Goal: Obtain resource: Download file/media

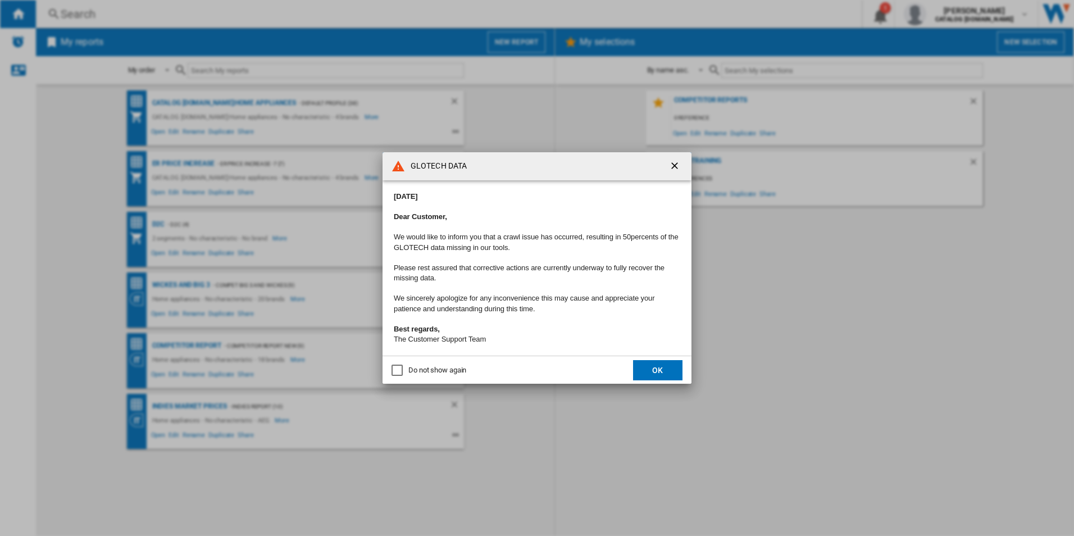
click at [648, 371] on button "OK" at bounding box center [657, 370] width 49 height 20
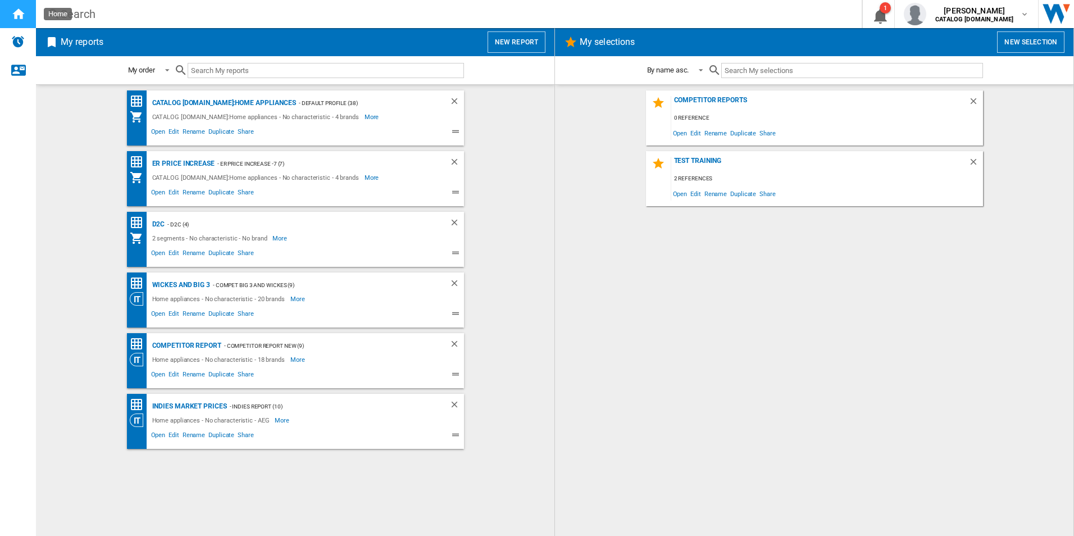
click at [17, 14] on ng-md-icon "Home" at bounding box center [17, 13] width 13 height 13
click at [221, 99] on div "CATALOG [DOMAIN_NAME]:Home appliances" at bounding box center [222, 103] width 147 height 14
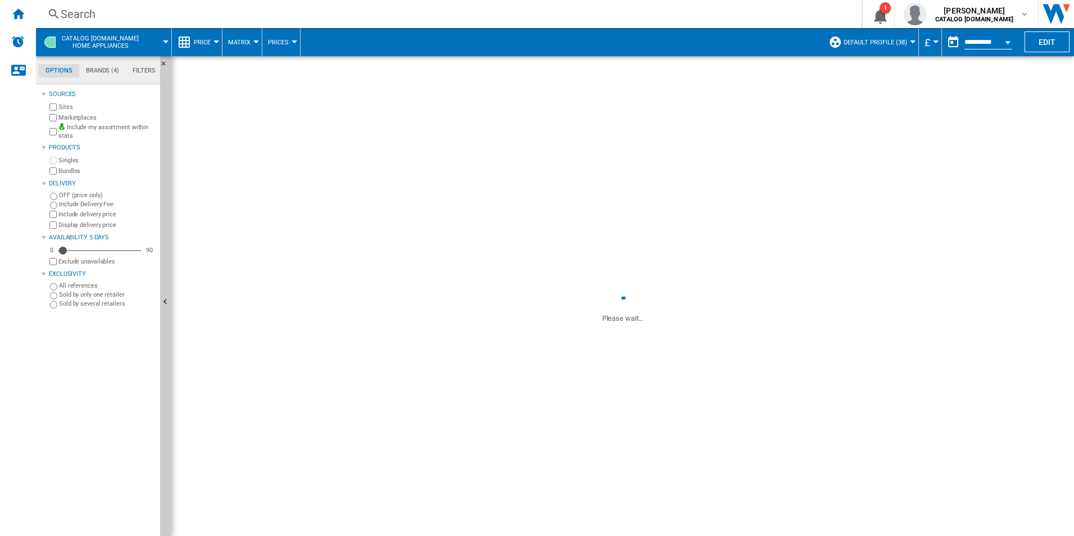
click at [909, 39] on button "Default profile (38)" at bounding box center [878, 42] width 69 height 28
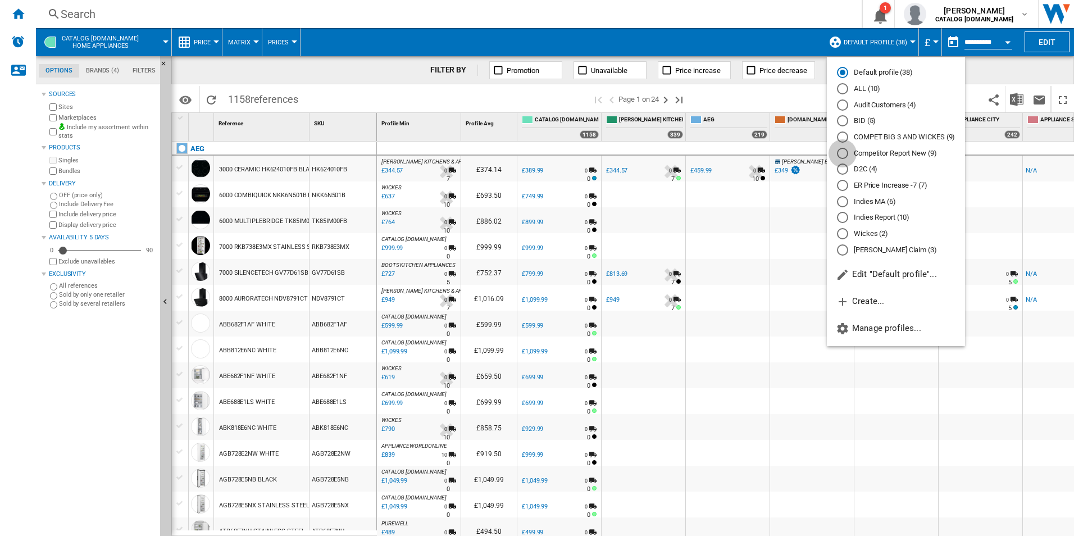
click at [838, 151] on div "Competitor Report New (9)" at bounding box center [842, 153] width 11 height 11
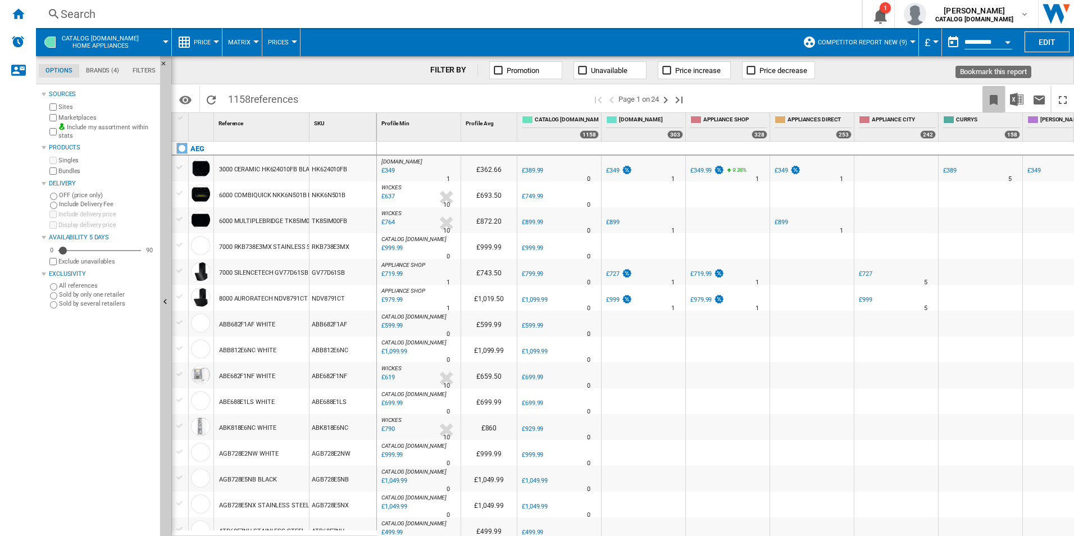
click at [995, 98] on ng-md-icon "Bookmark this report" at bounding box center [993, 99] width 13 height 13
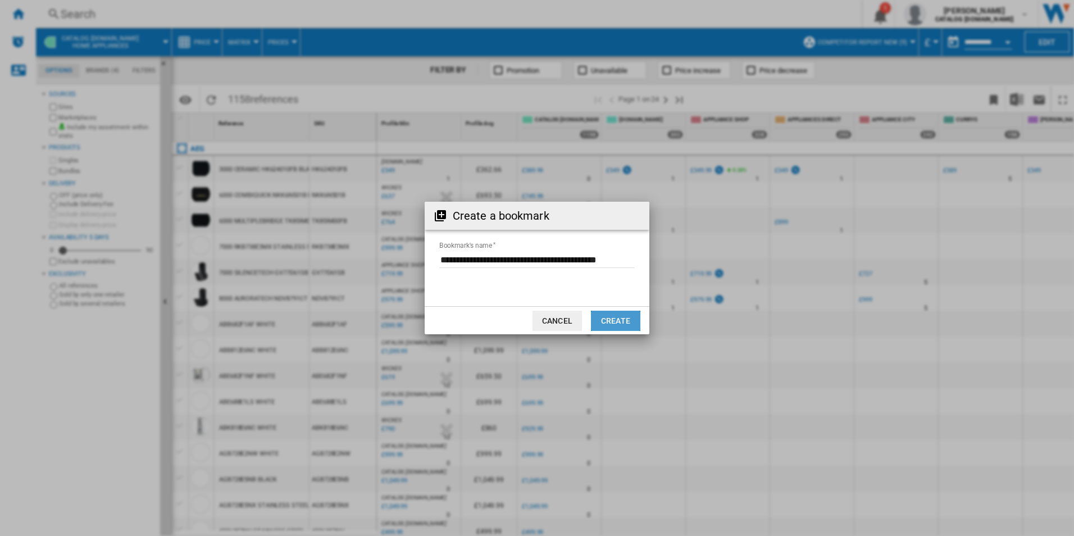
click at [618, 319] on button "Create" at bounding box center [615, 321] width 49 height 20
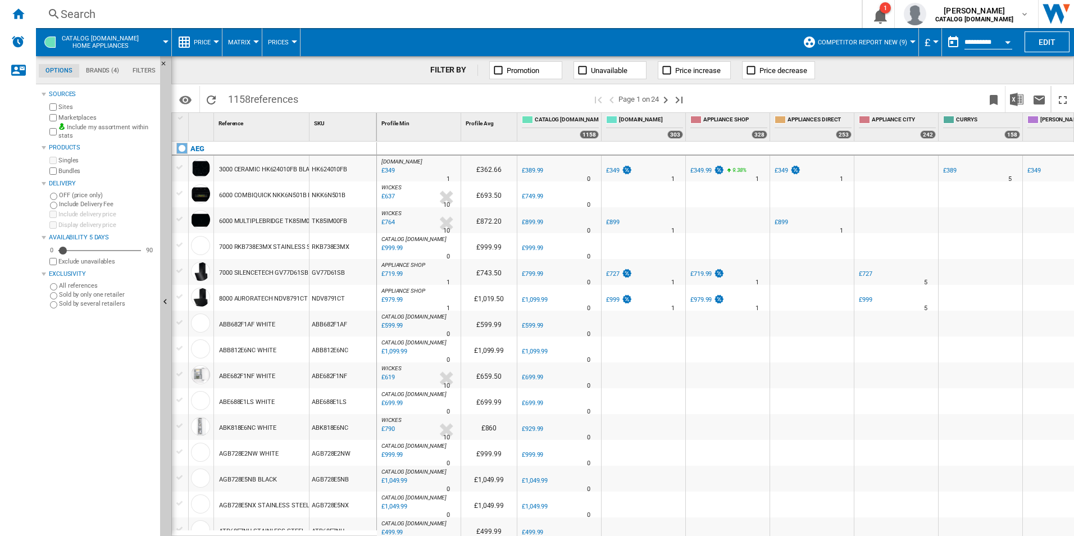
click at [1010, 42] on div "Open calendar" at bounding box center [1008, 42] width 6 height 3
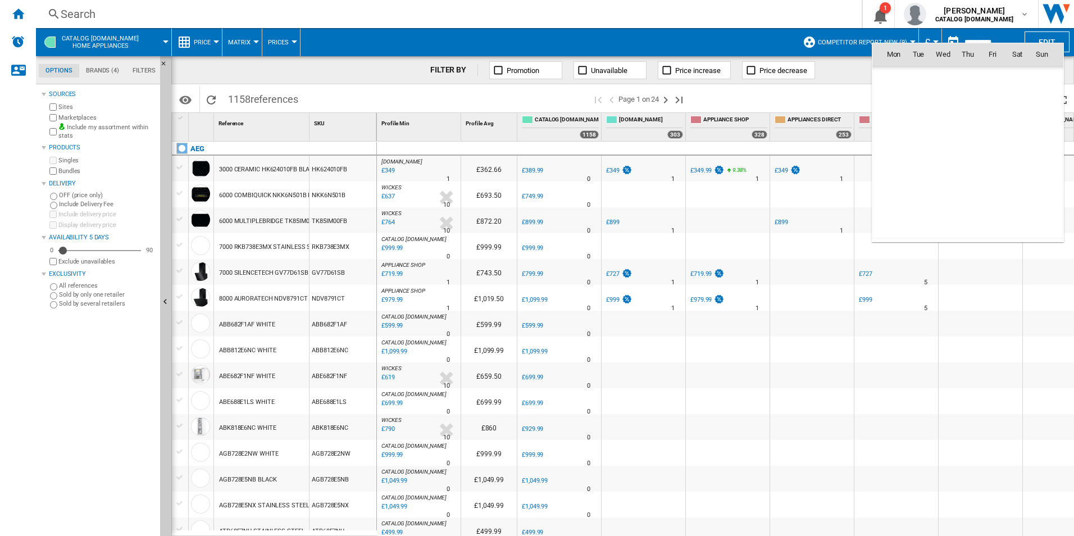
scroll to position [5358, 0]
click at [894, 151] on span "15" at bounding box center [893, 153] width 22 height 22
type input "**********"
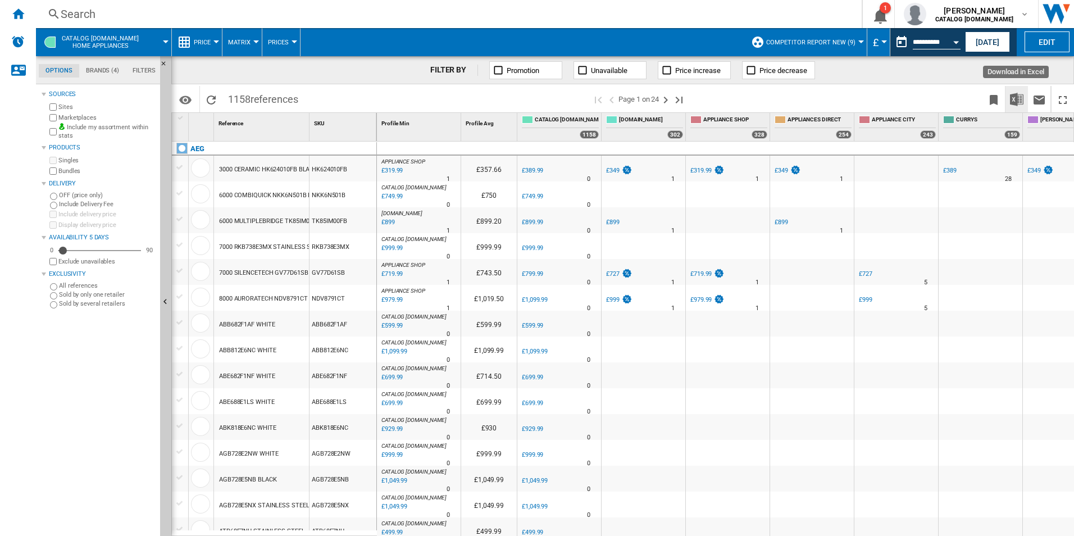
click at [1017, 102] on img "Download in Excel" at bounding box center [1016, 99] width 13 height 13
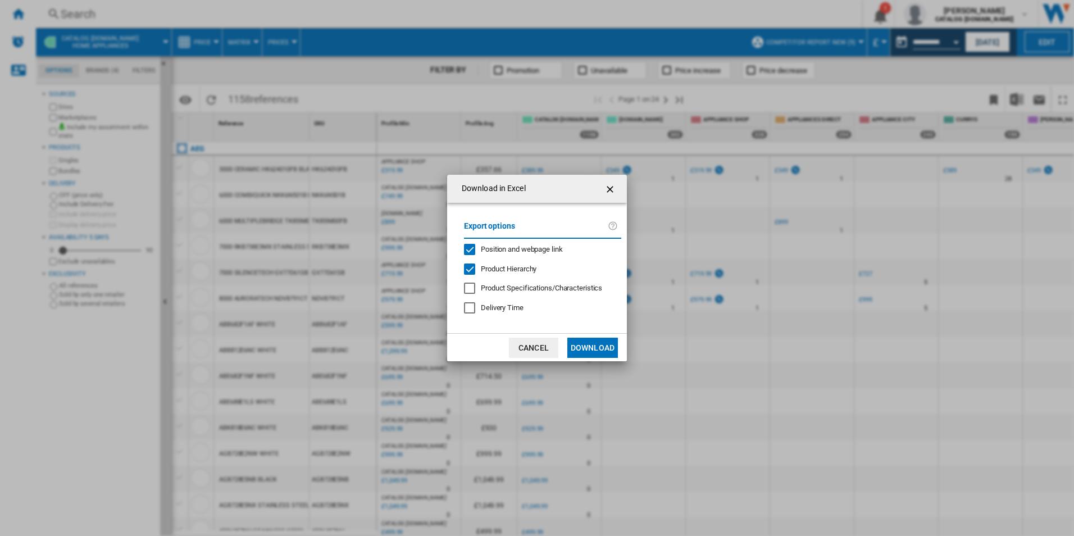
click at [513, 268] on span "Product Hierarchy" at bounding box center [509, 269] width 56 height 8
drag, startPoint x: 516, startPoint y: 246, endPoint x: 473, endPoint y: 250, distance: 42.9
click at [473, 250] on md-checkbox "Position and webpage link" at bounding box center [538, 249] width 148 height 11
click at [473, 250] on div "Position and webpage link" at bounding box center [469, 249] width 11 height 11
click at [470, 249] on div "Position and webpage link" at bounding box center [469, 249] width 11 height 11
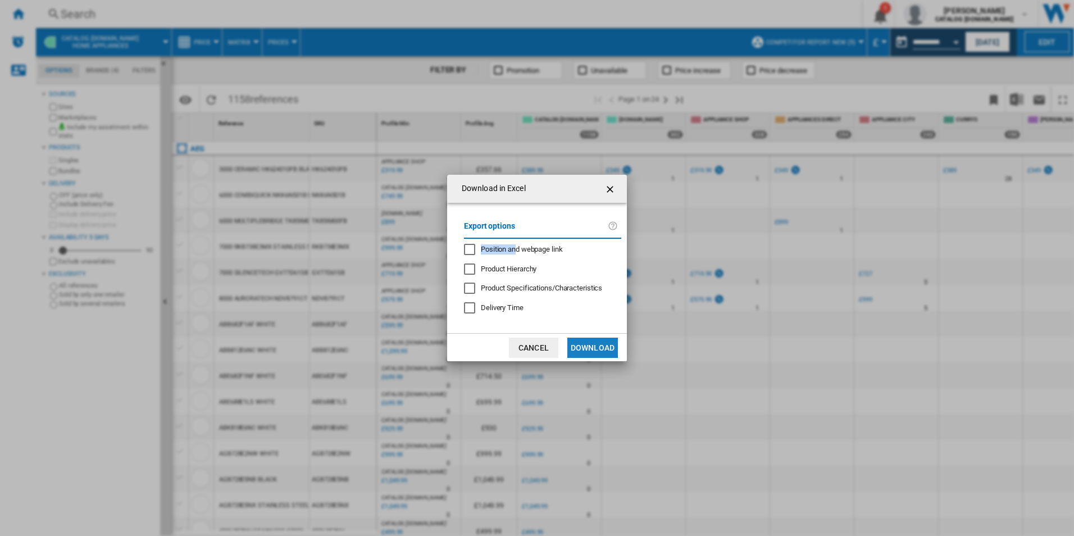
click at [591, 342] on button "Download" at bounding box center [592, 348] width 51 height 20
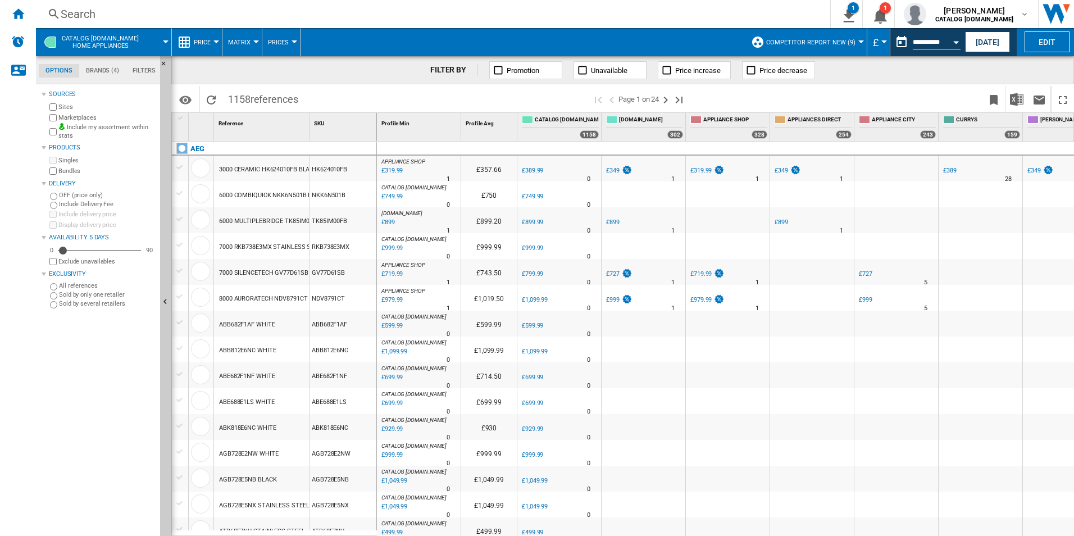
click at [999, 75] on div "FILTER BY Promotion Unavailable Price increase Price decrease" at bounding box center [622, 70] width 903 height 28
click at [856, 35] on button "Competitor Report New (9)" at bounding box center [813, 42] width 95 height 28
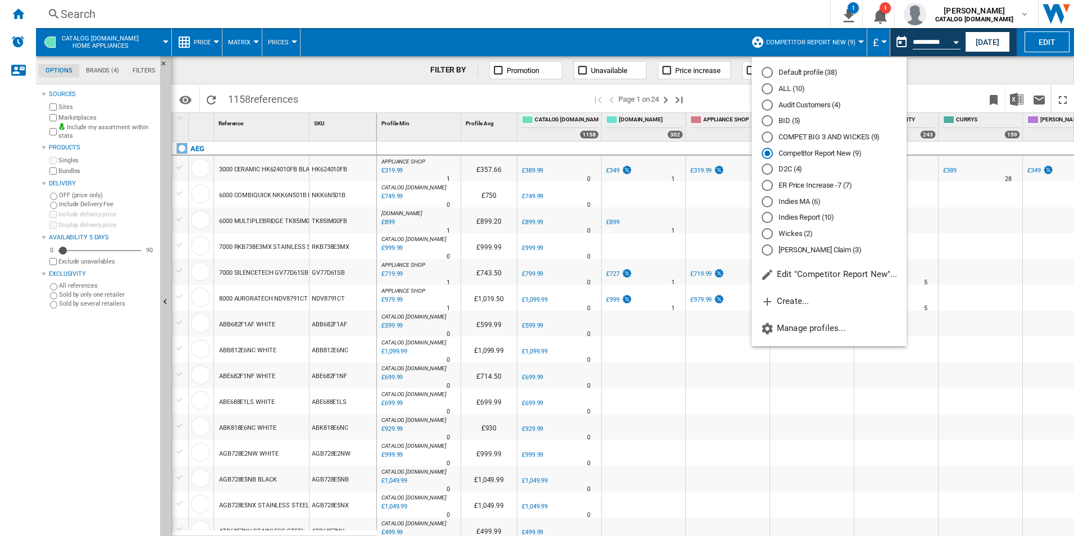
click at [804, 152] on md-radio-button "Competitor Report New (9)" at bounding box center [829, 153] width 135 height 11
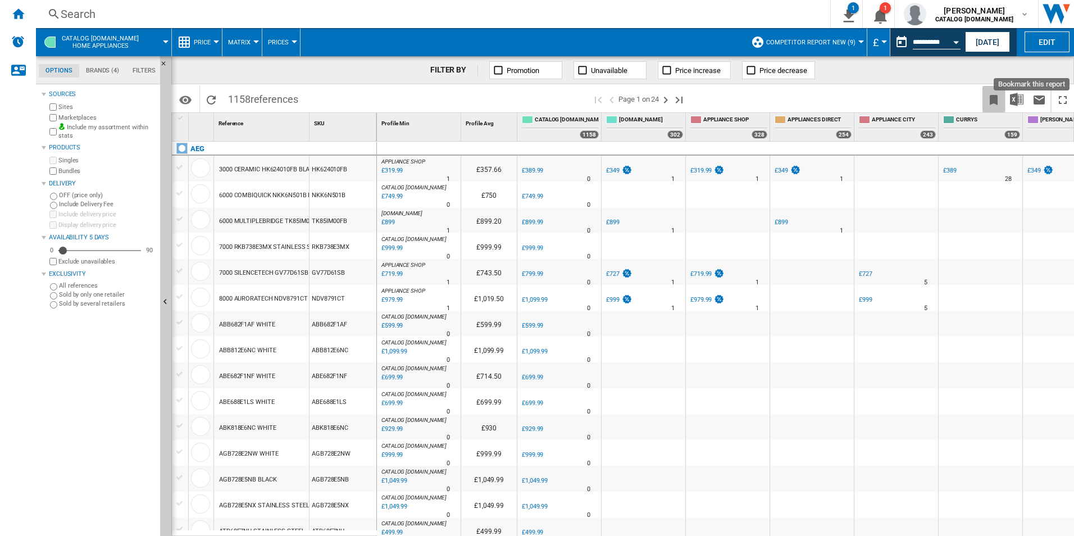
click at [987, 99] on ng-md-icon "Bookmark this report" at bounding box center [993, 99] width 13 height 13
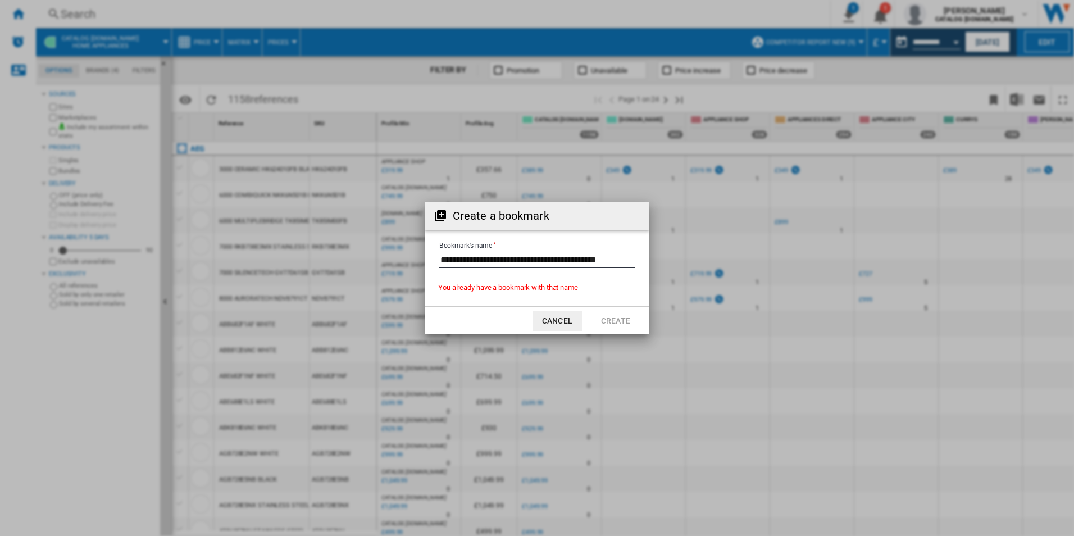
click at [631, 262] on input "Bookmark's name" at bounding box center [536, 259] width 195 height 17
click at [542, 323] on button "Cancel" at bounding box center [556, 321] width 49 height 20
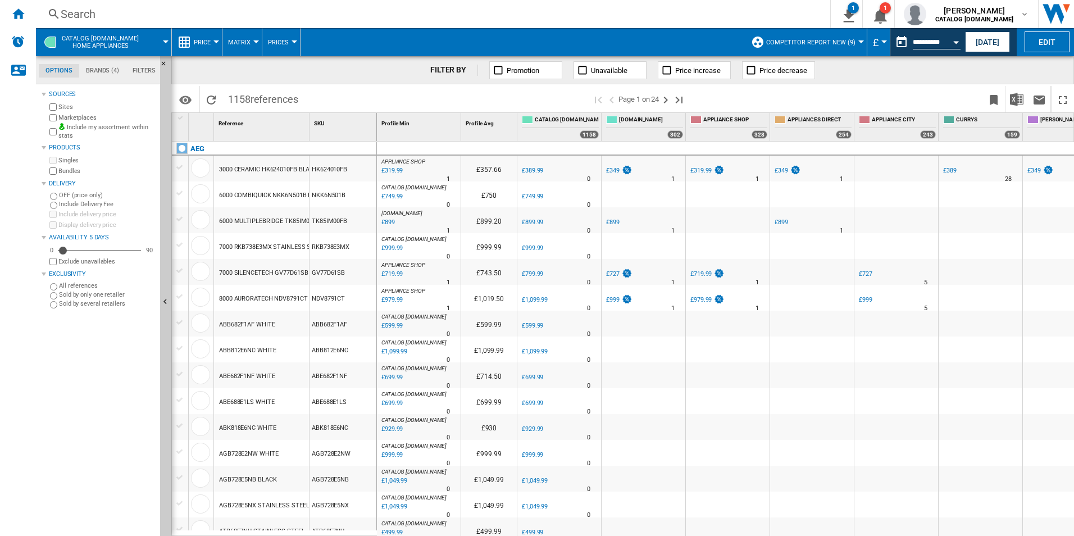
click at [856, 44] on button "Competitor Report New (9)" at bounding box center [813, 42] width 95 height 28
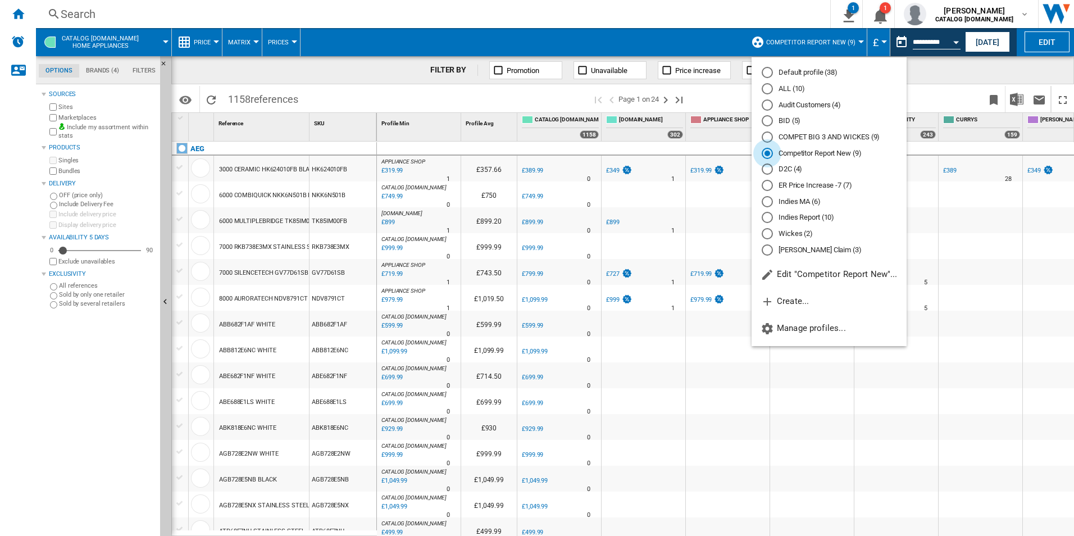
click at [769, 153] on div "Competitor Report New (9)" at bounding box center [767, 154] width 6 height 6
click at [1034, 47] on md-backdrop at bounding box center [537, 268] width 1074 height 536
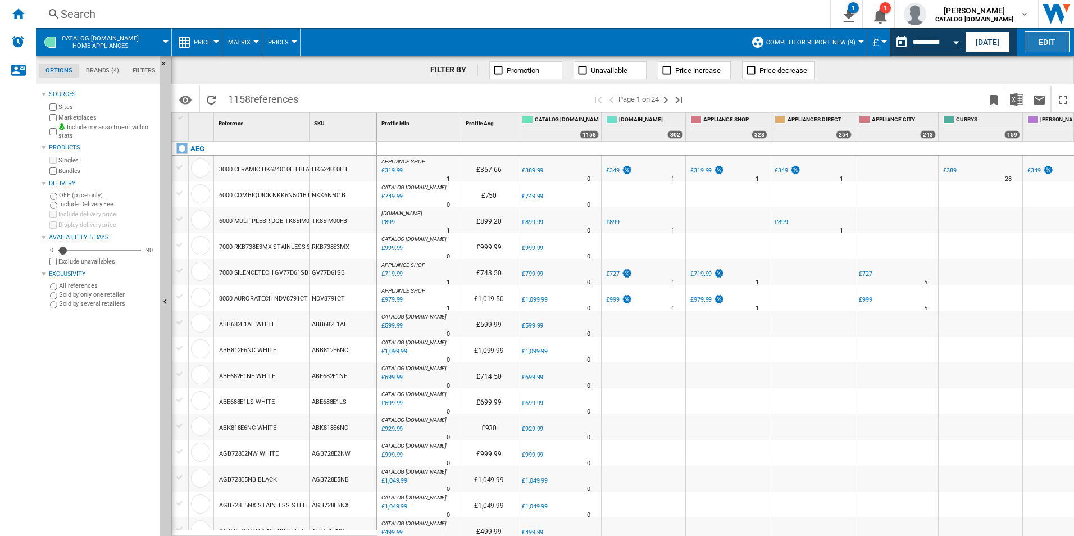
click at [1039, 45] on button "Edit" at bounding box center [1046, 41] width 45 height 21
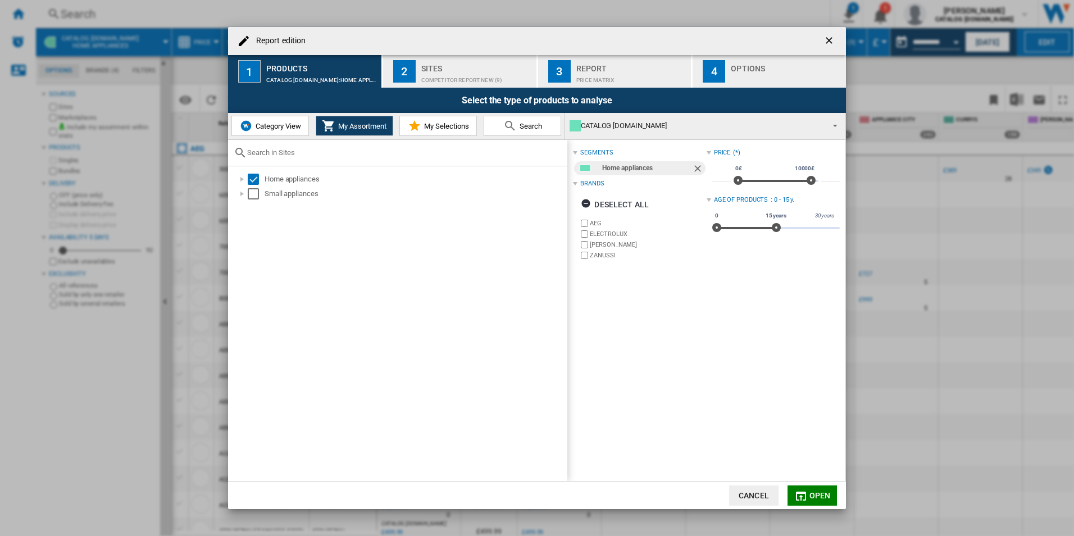
click at [462, 76] on div "Competitor Report New (9)" at bounding box center [476, 77] width 111 height 12
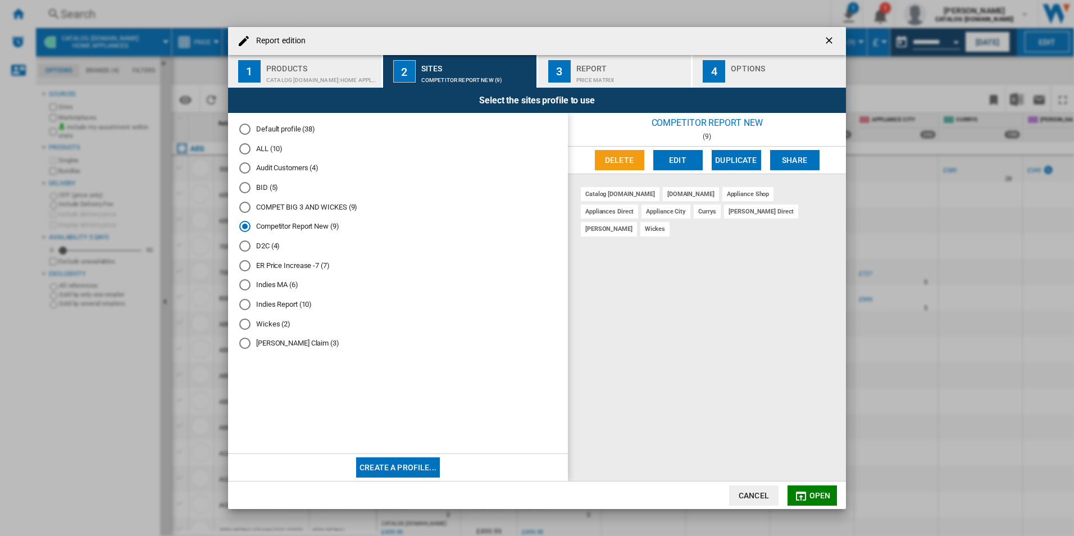
click at [293, 204] on md-radio-button "COMPET BIG 3 AND WICKES (9)" at bounding box center [397, 207] width 317 height 11
click at [292, 222] on md-radio-button "Competitor Report New (9)" at bounding box center [397, 226] width 317 height 11
click at [336, 65] on div "Products" at bounding box center [321, 66] width 111 height 12
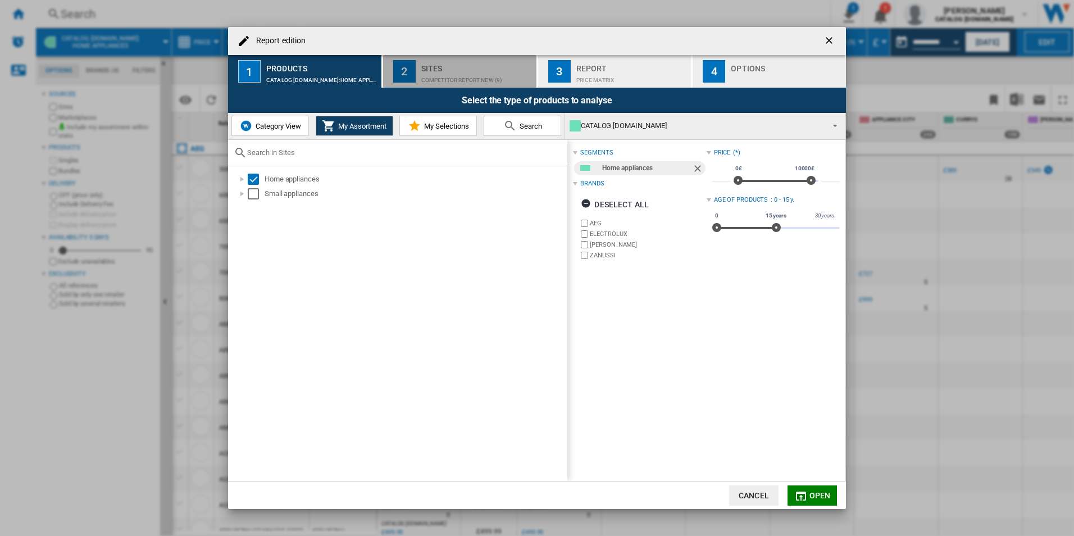
click at [429, 60] on div "Sites" at bounding box center [476, 66] width 111 height 12
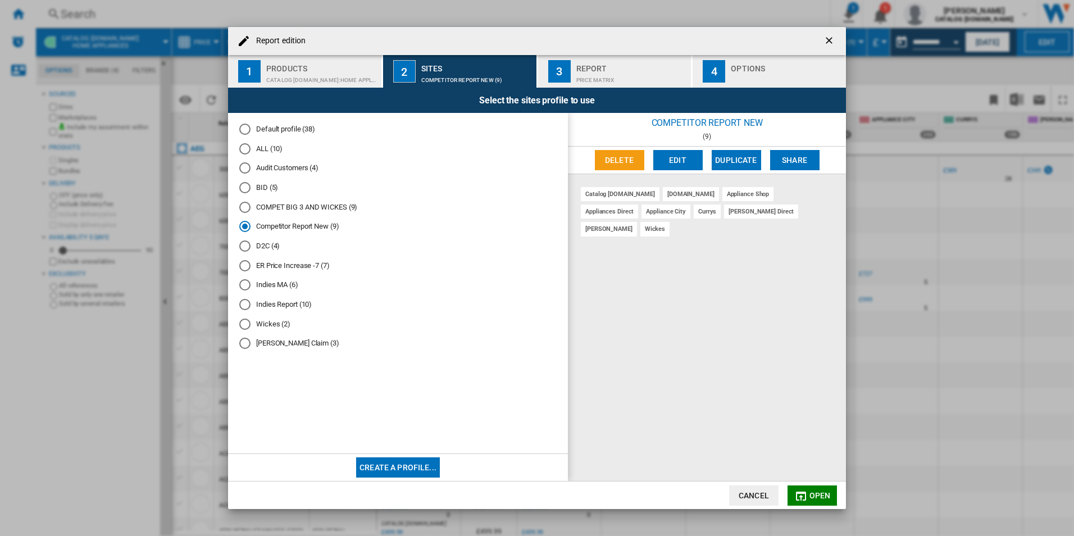
click at [302, 207] on md-radio-button "COMPET BIG 3 AND WICKES (9)" at bounding box center [397, 207] width 317 height 11
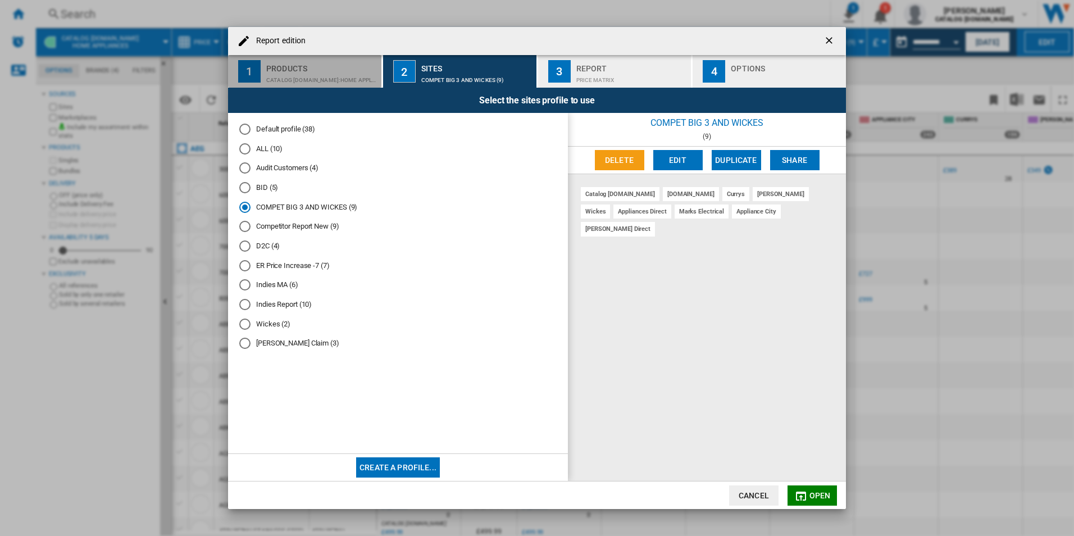
click at [332, 76] on div "CATALOG [DOMAIN_NAME]:Home appliances" at bounding box center [321, 77] width 111 height 12
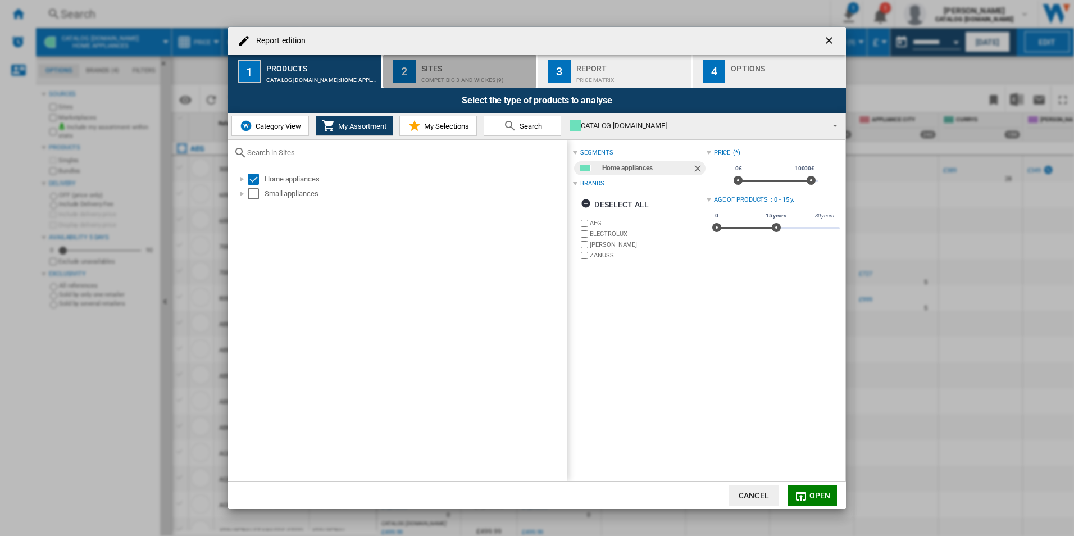
click at [430, 63] on div "Sites" at bounding box center [476, 66] width 111 height 12
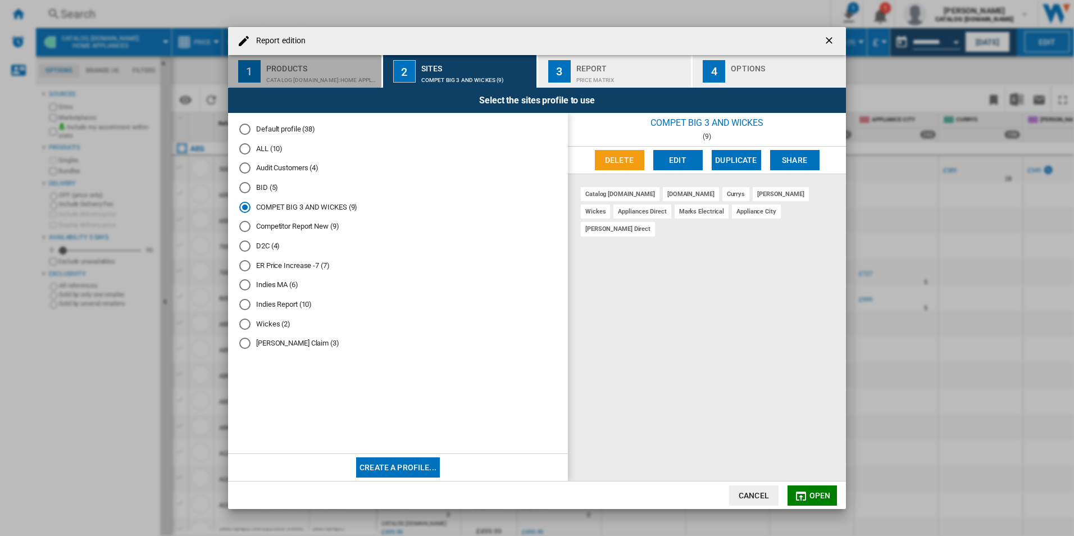
click at [342, 69] on div "Products" at bounding box center [321, 66] width 111 height 12
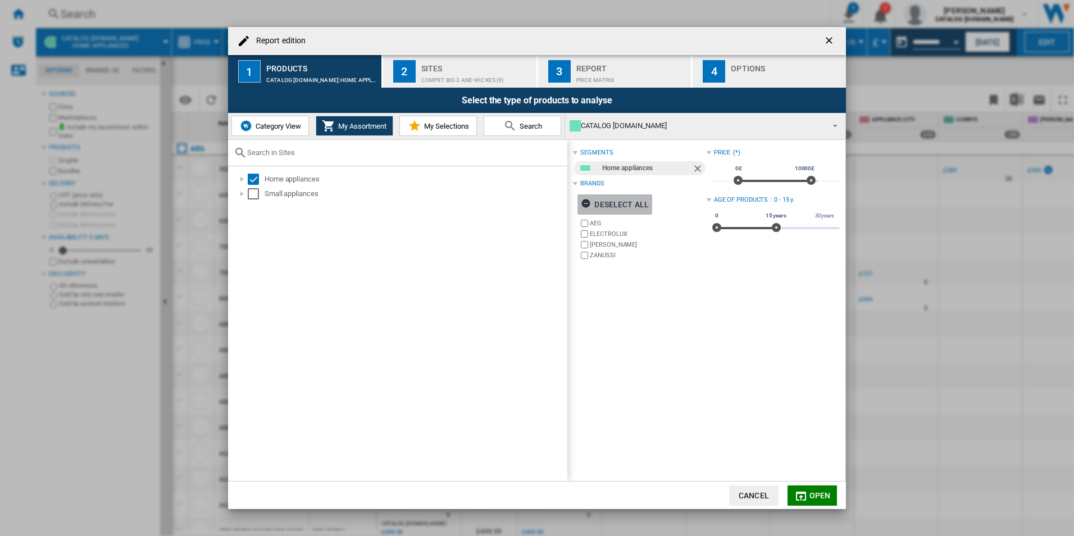
click at [587, 202] on ng-md-icon "button" at bounding box center [587, 204] width 13 height 13
click at [254, 175] on div "Select" at bounding box center [253, 179] width 11 height 11
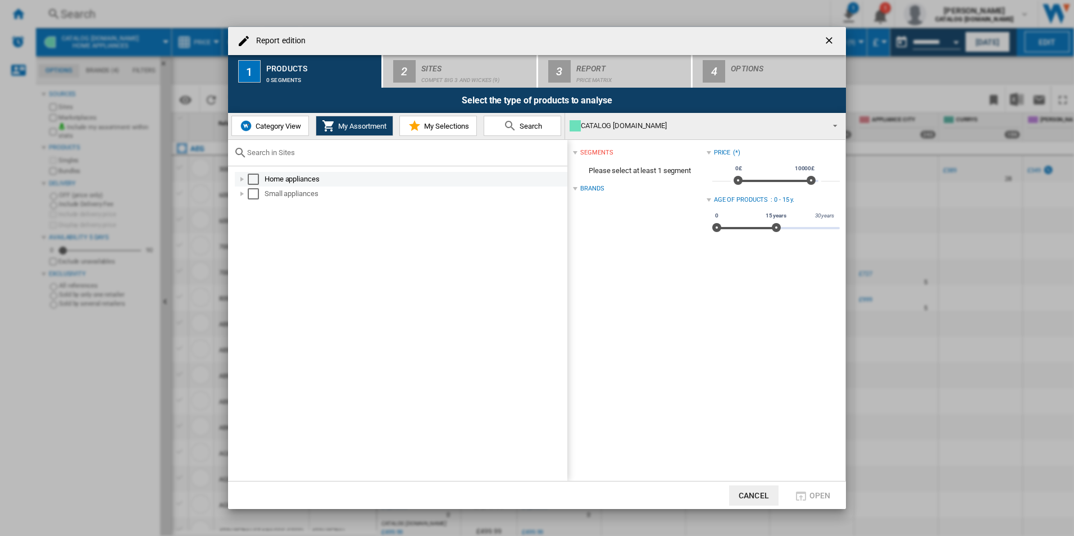
click at [286, 179] on div "Home appliances" at bounding box center [415, 179] width 301 height 11
click at [248, 176] on div "Select" at bounding box center [253, 179] width 11 height 11
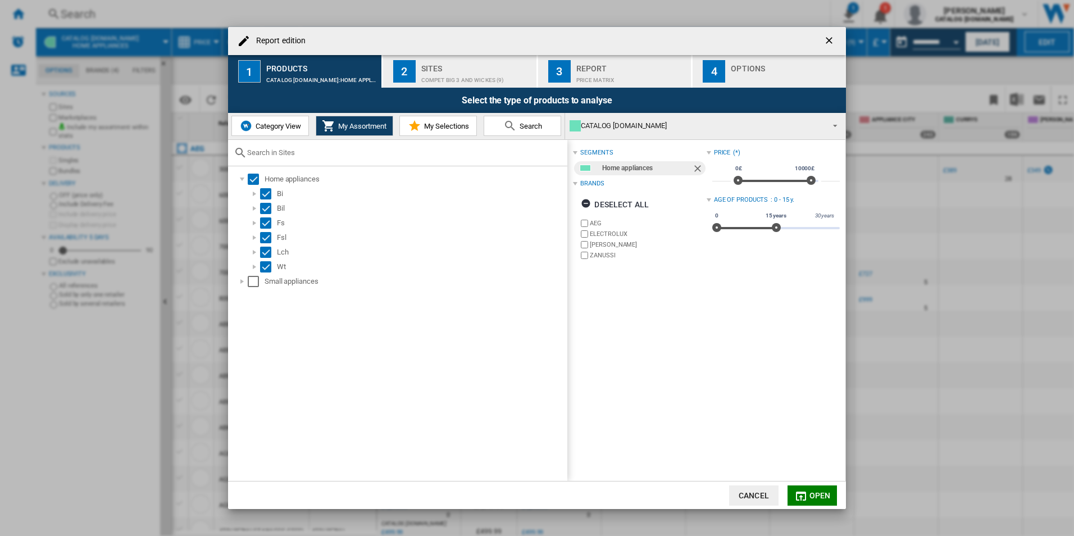
click at [833, 38] on ng-md-icon "getI18NText('BUTTONS.CLOSE_DIALOG')" at bounding box center [829, 41] width 13 height 13
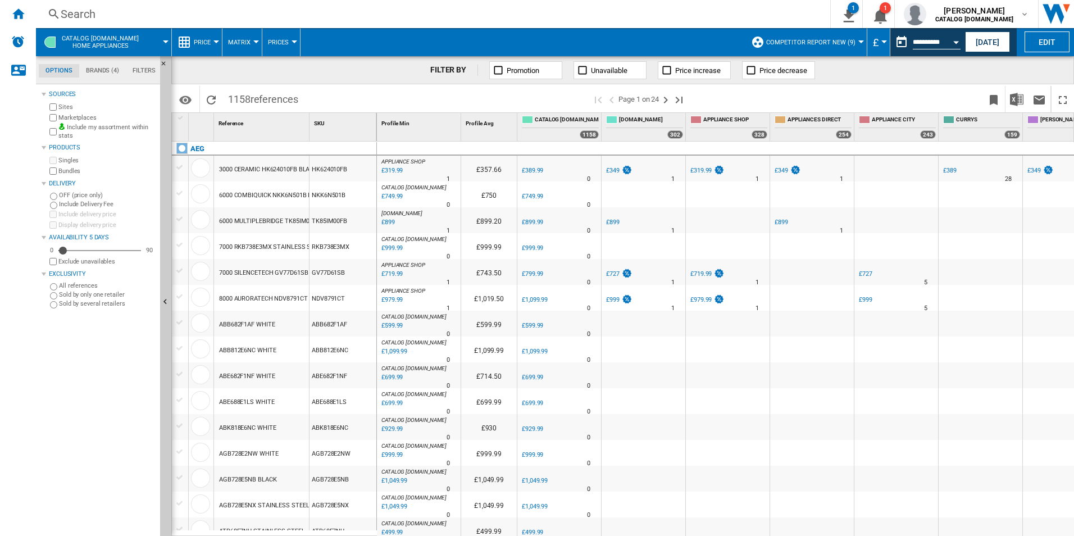
click at [101, 74] on md-tab-item "Brands (4)" at bounding box center [102, 70] width 47 height 13
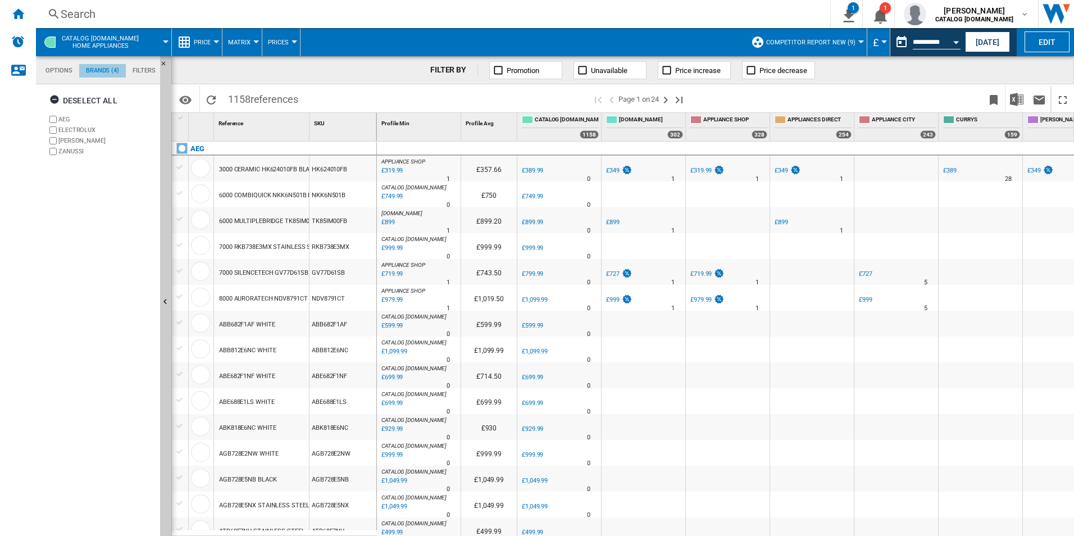
scroll to position [43, 0]
click at [13, 19] on ng-md-icon "Home" at bounding box center [17, 13] width 13 height 13
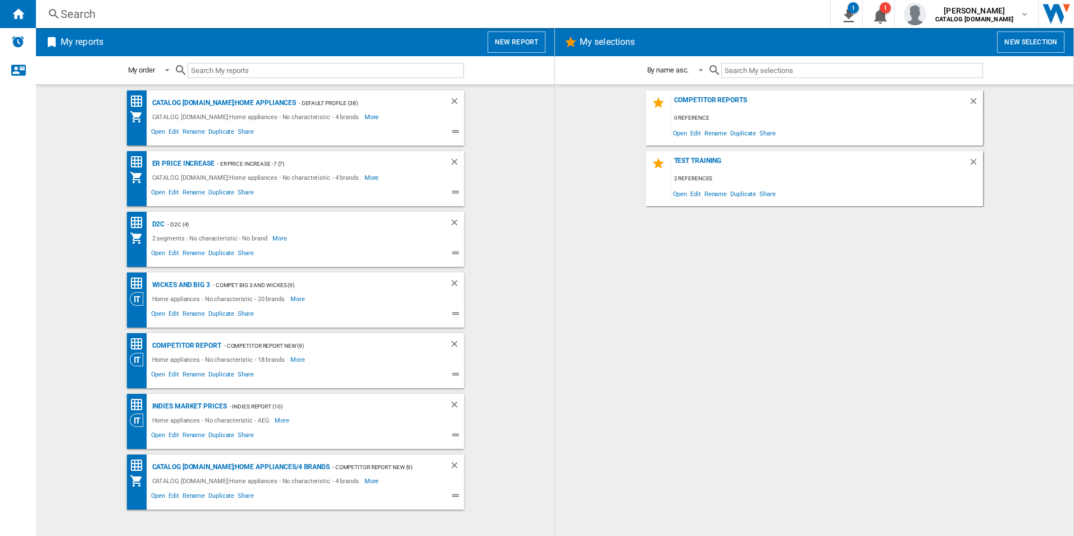
click at [454, 493] on ng-md-icon at bounding box center [456, 496] width 13 height 13
click at [457, 495] on ng-md-icon at bounding box center [456, 496] width 13 height 13
click at [454, 466] on ng-md-icon "Delete" at bounding box center [455, 466] width 13 height 13
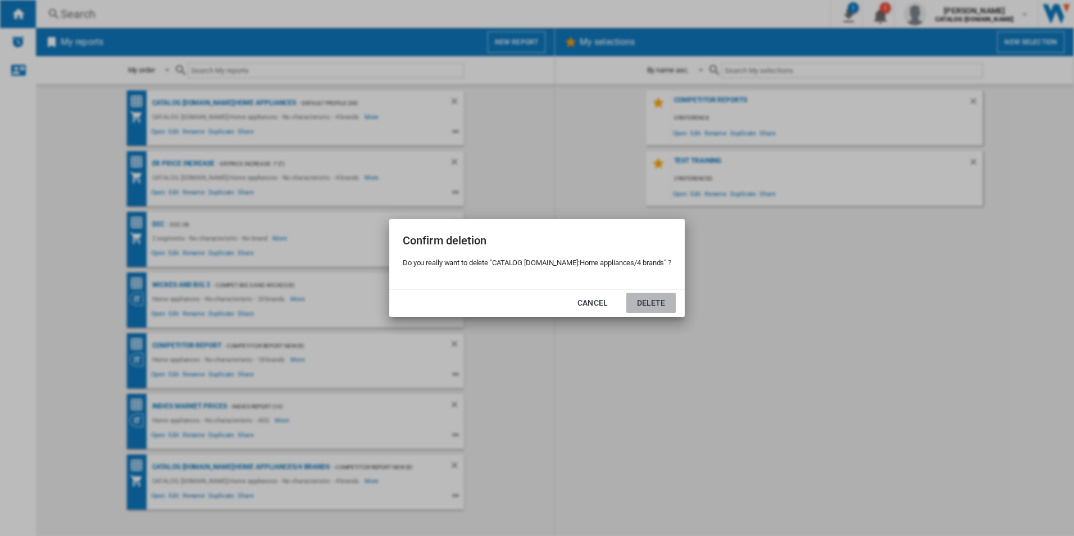
click at [660, 300] on button "Delete" at bounding box center [650, 303] width 49 height 20
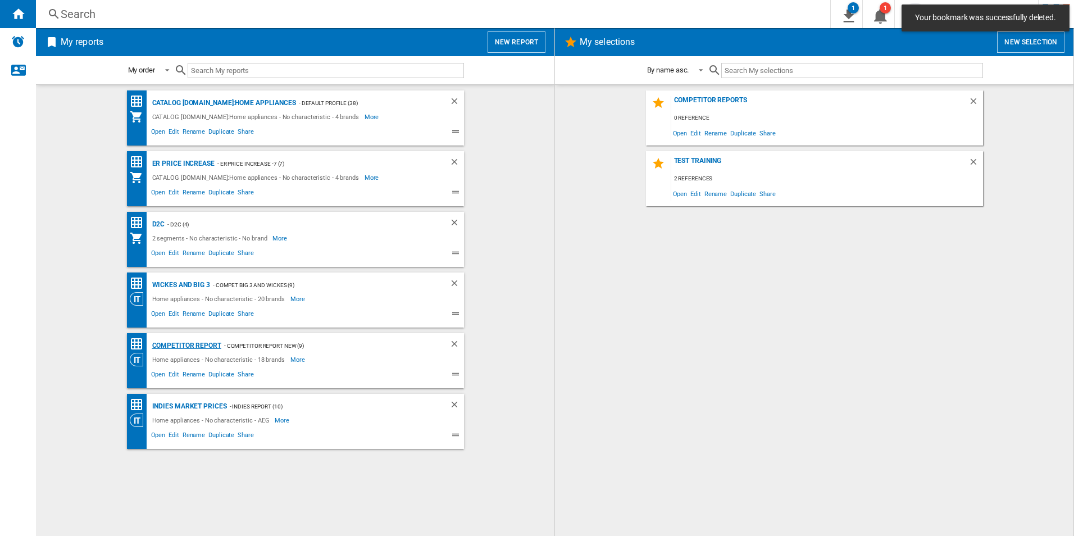
click at [181, 348] on div "Competitor report" at bounding box center [185, 346] width 72 height 14
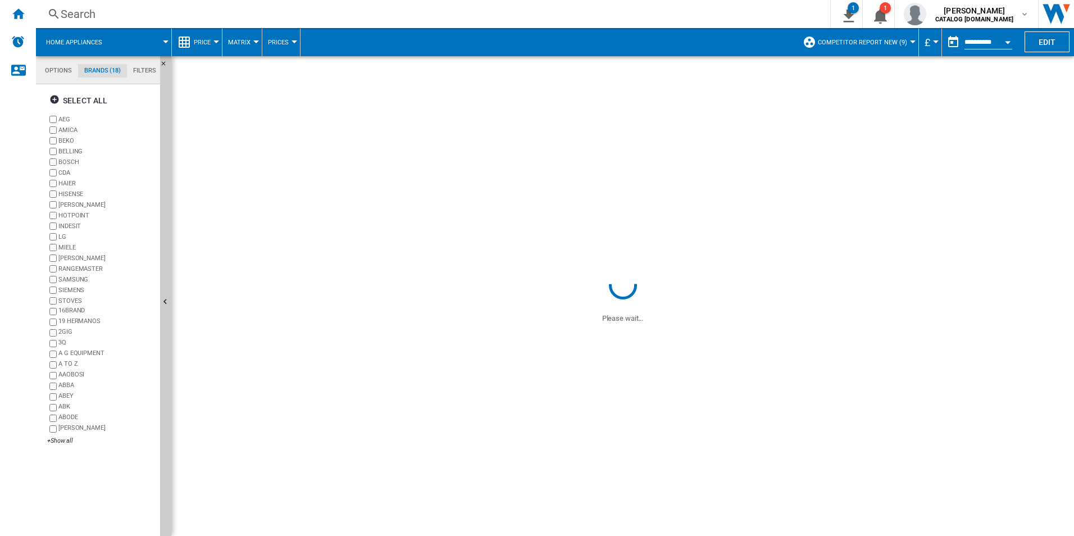
click at [1008, 41] on div "Open calendar" at bounding box center [1008, 42] width 6 height 3
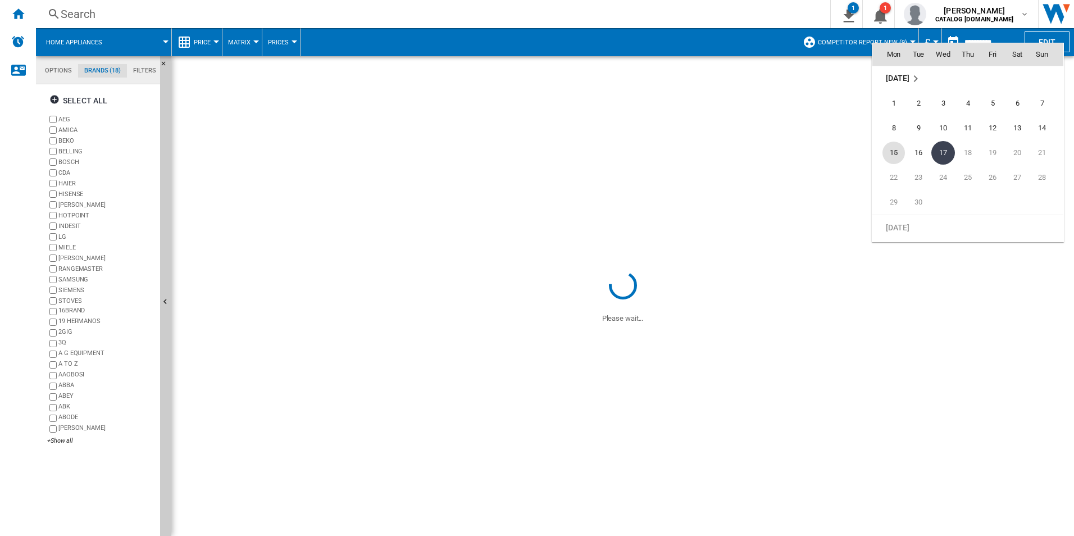
click at [895, 153] on span "15" at bounding box center [893, 153] width 22 height 22
type input "**********"
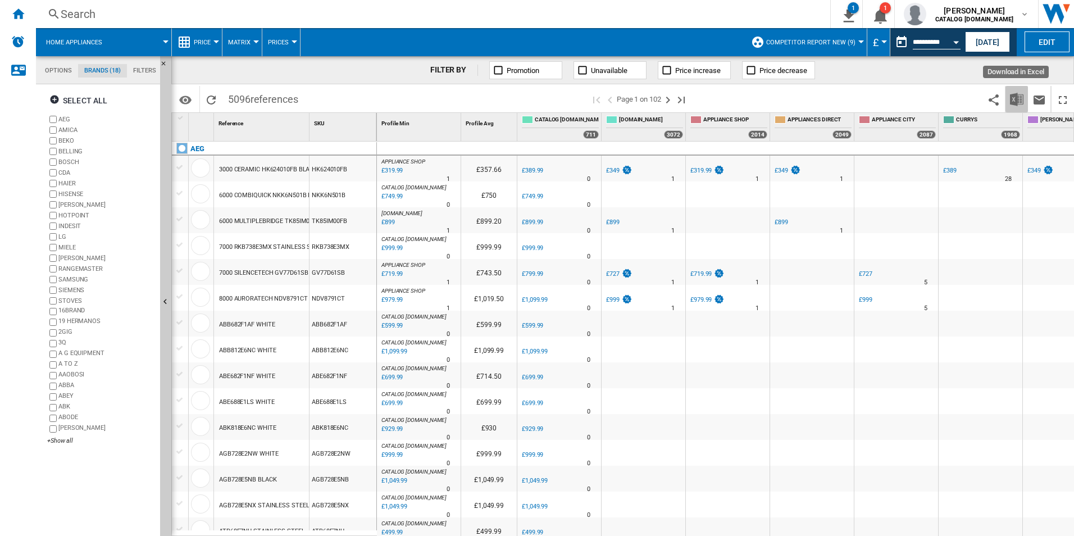
click at [1014, 91] on button "Download in Excel" at bounding box center [1016, 99] width 22 height 26
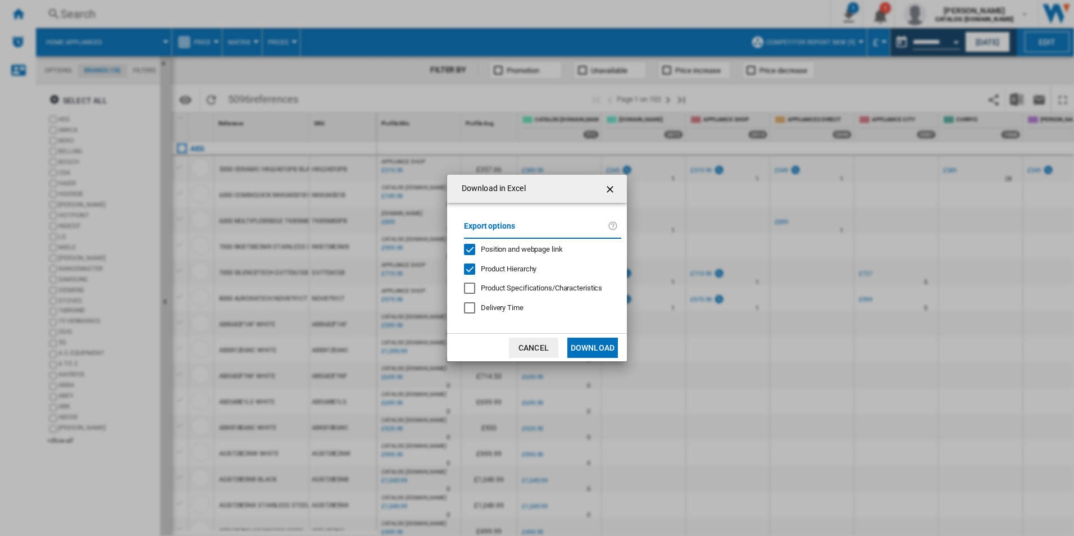
click at [526, 248] on span "Position and webpage link" at bounding box center [522, 249] width 82 height 8
click at [520, 266] on span "Product Hierarchy" at bounding box center [509, 269] width 56 height 8
click at [591, 349] on button "Download" at bounding box center [592, 348] width 51 height 20
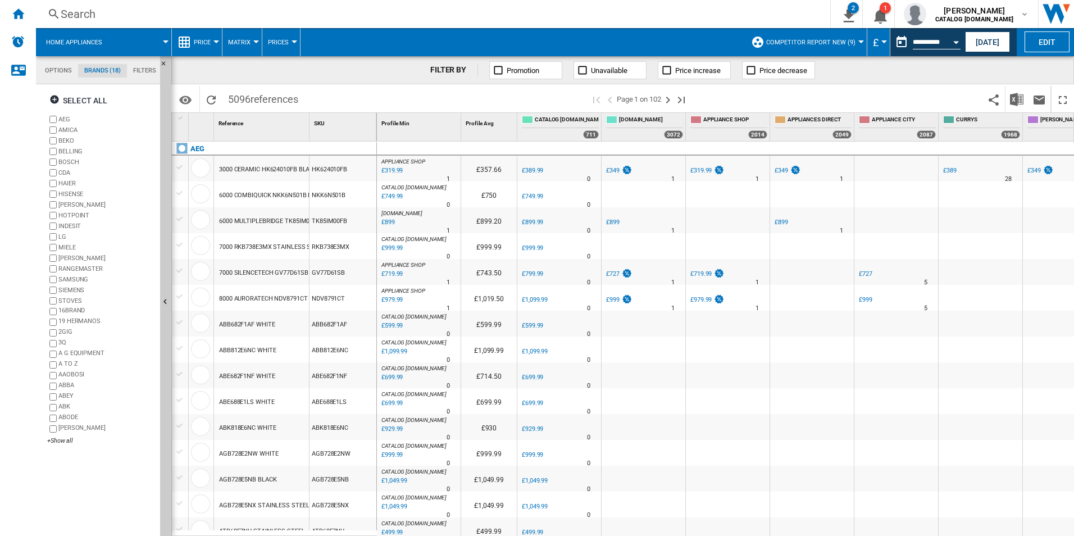
click at [1033, 71] on div "FILTER BY Promotion Unavailable Price increase Price decrease" at bounding box center [622, 70] width 903 height 28
click at [951, 44] on button "Open calendar" at bounding box center [956, 40] width 20 height 20
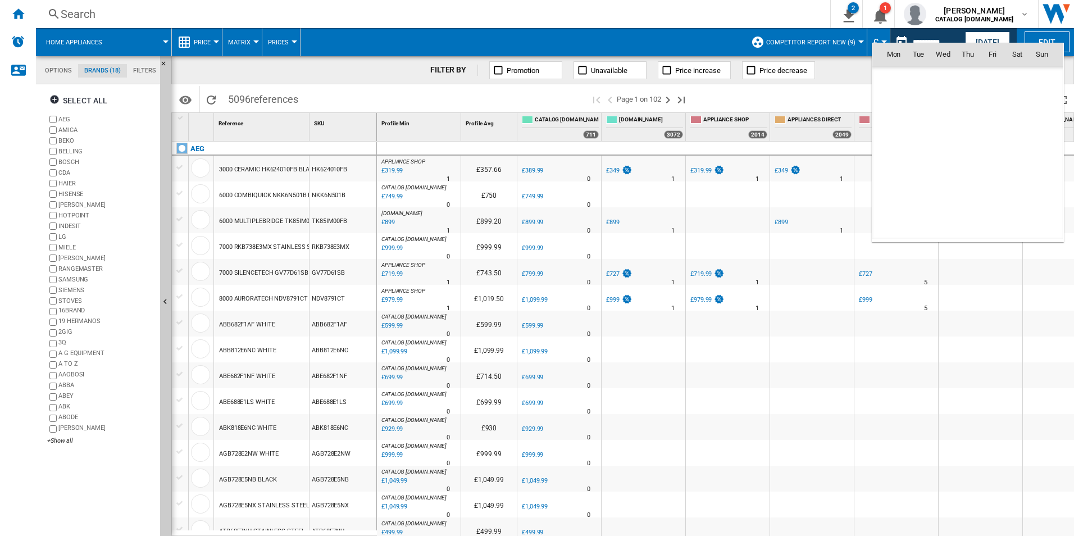
scroll to position [5358, 0]
click at [919, 151] on span "16" at bounding box center [918, 153] width 22 height 22
type input "**********"
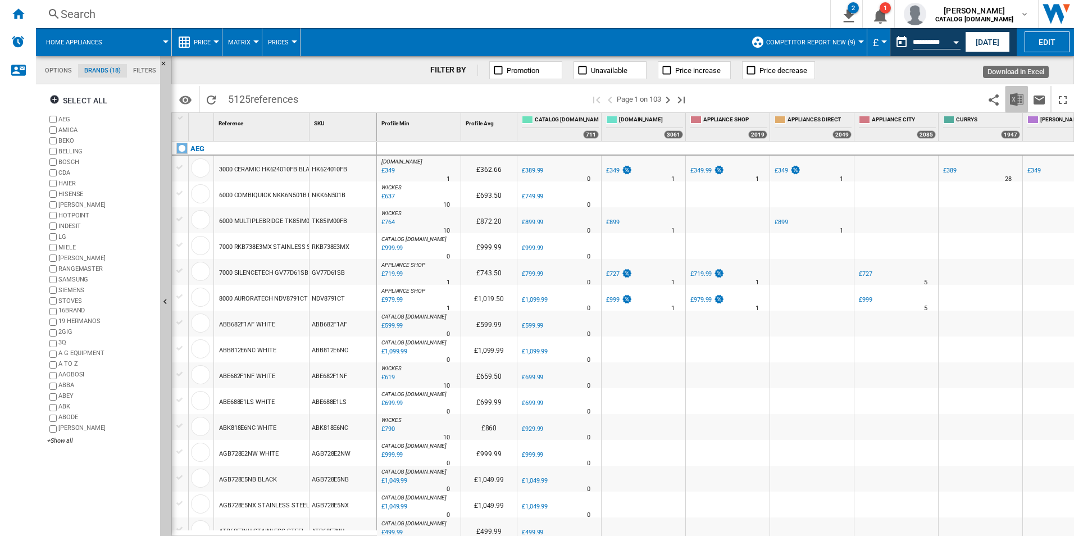
click at [1014, 98] on img "Download in Excel" at bounding box center [1016, 99] width 13 height 13
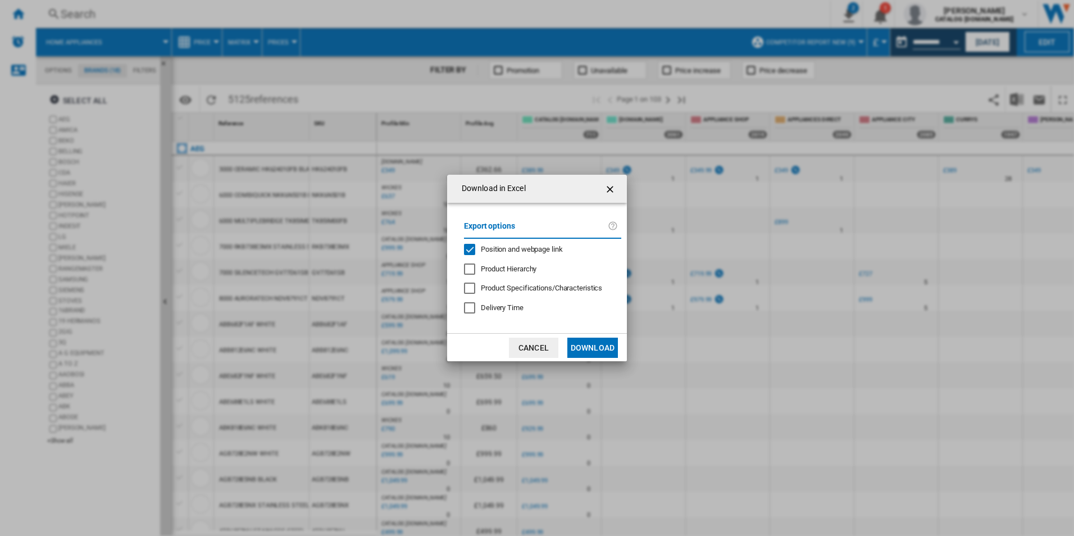
click at [510, 244] on div "Position and webpage link" at bounding box center [522, 249] width 82 height 10
click at [581, 350] on button "Download" at bounding box center [592, 348] width 51 height 20
